Goal: Task Accomplishment & Management: Manage account settings

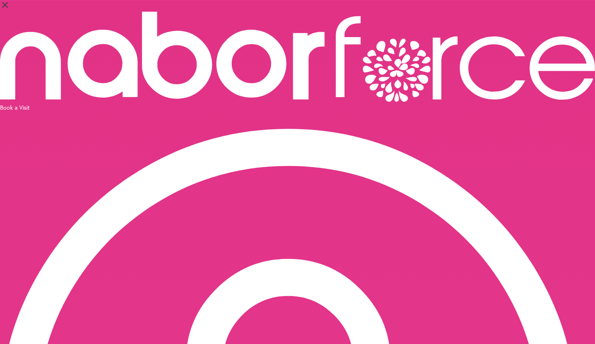
select select "*"
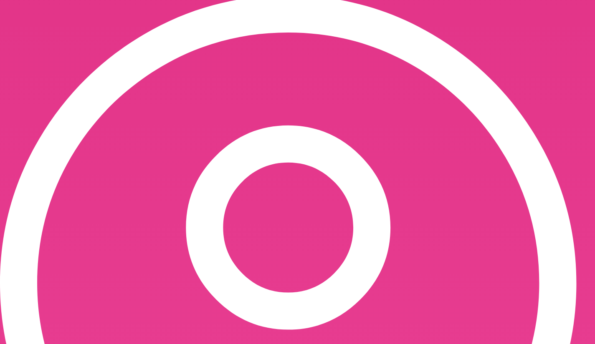
scroll to position [150, 0]
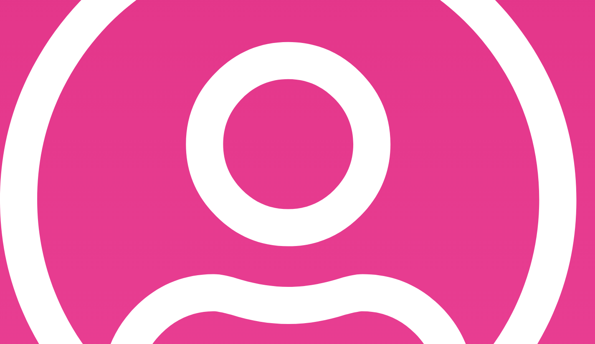
scroll to position [230, 0]
